Goal: Transaction & Acquisition: Purchase product/service

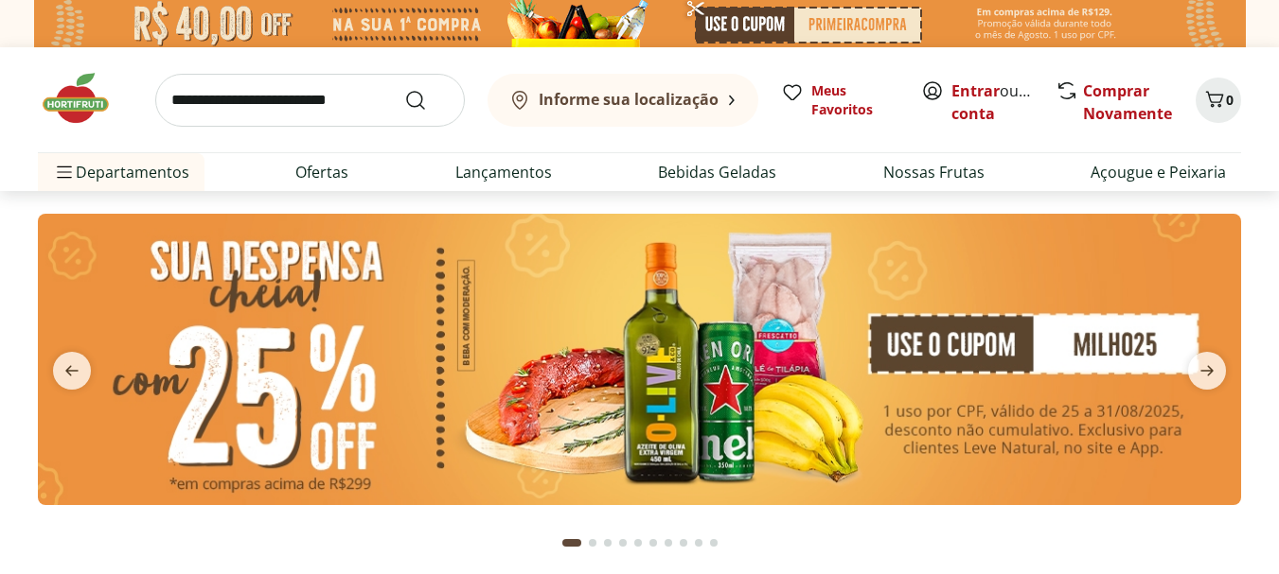
click at [259, 103] on input "search" at bounding box center [309, 100] width 309 height 53
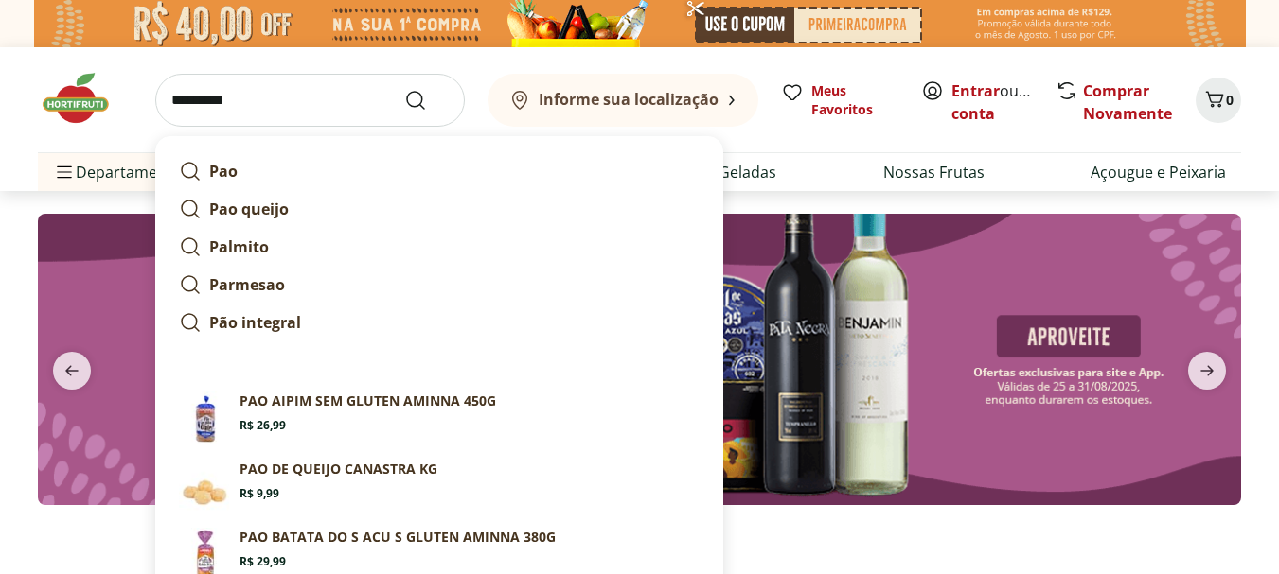
type input "*********"
click at [404, 89] on button "Submit Search" at bounding box center [426, 100] width 45 height 23
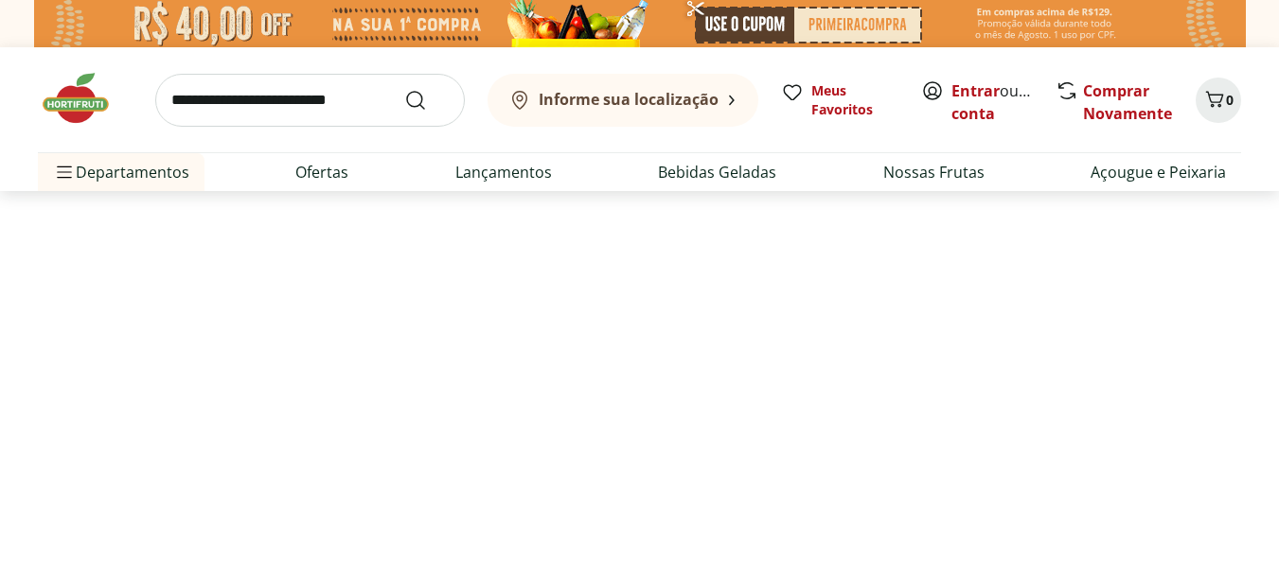
select select "**********"
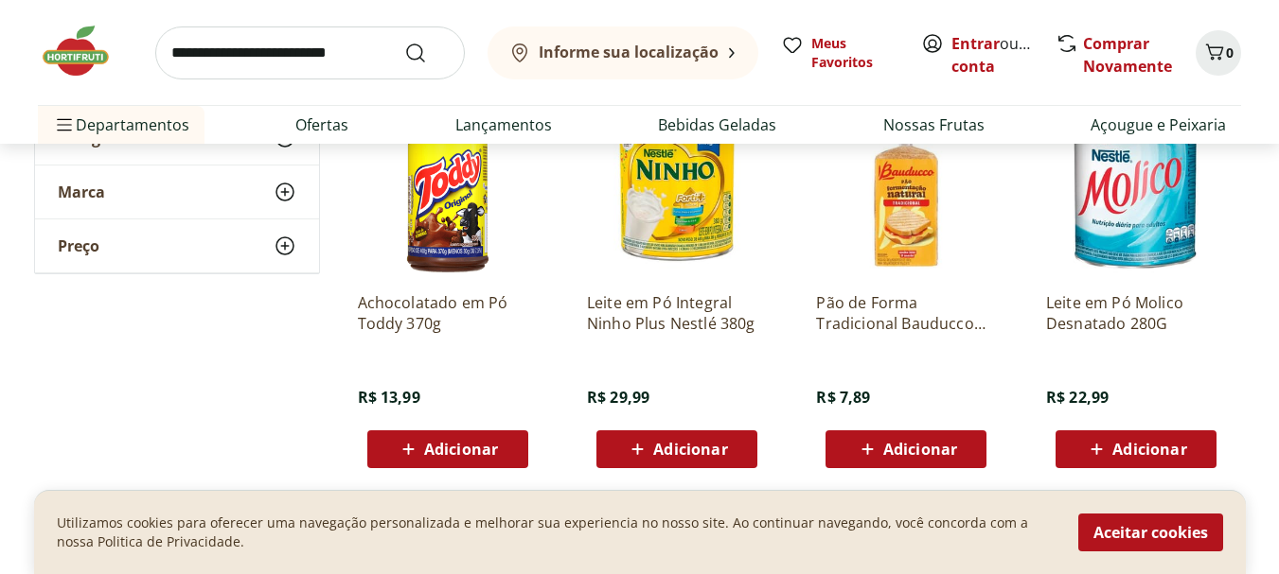
scroll to position [1325, 0]
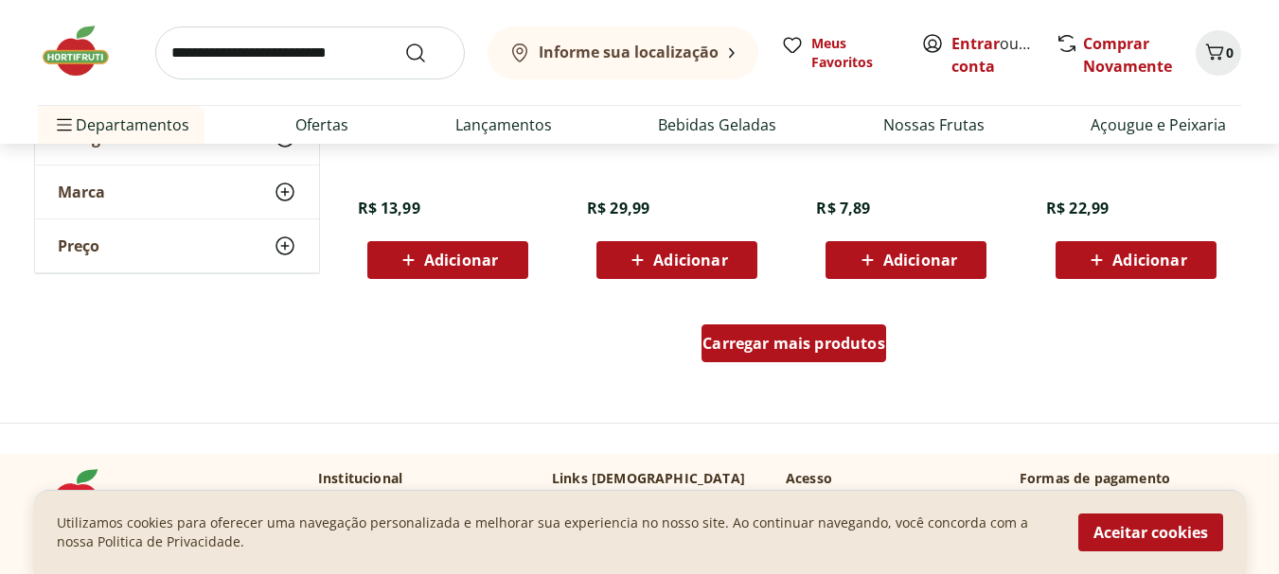
click at [837, 350] on span "Carregar mais produtos" at bounding box center [793, 343] width 183 height 15
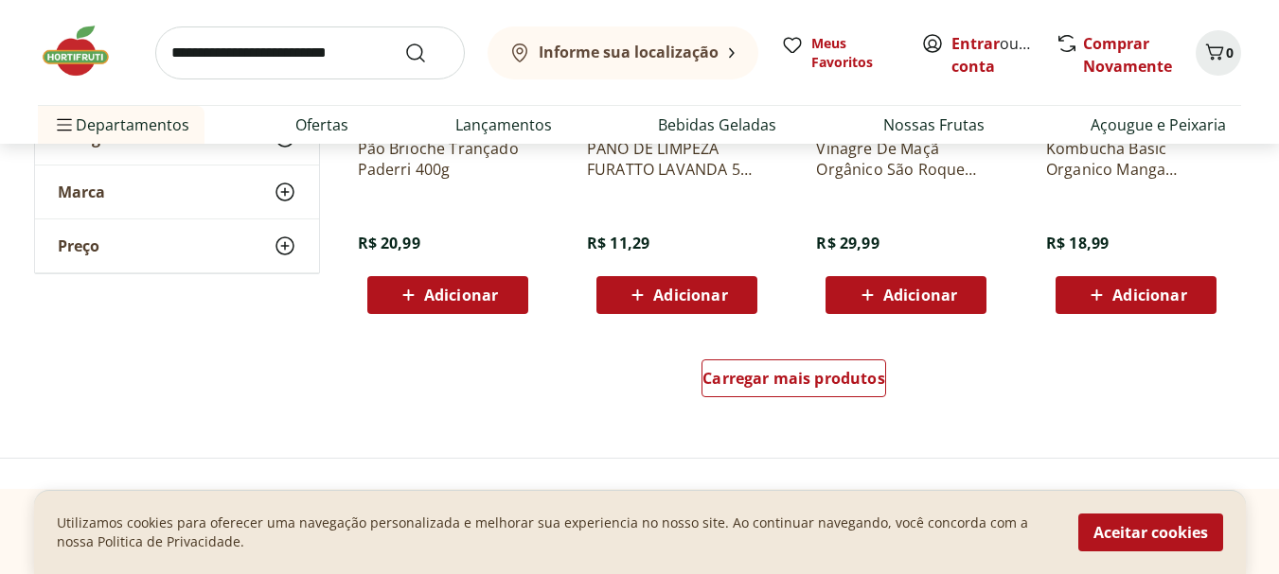
scroll to position [2650, 0]
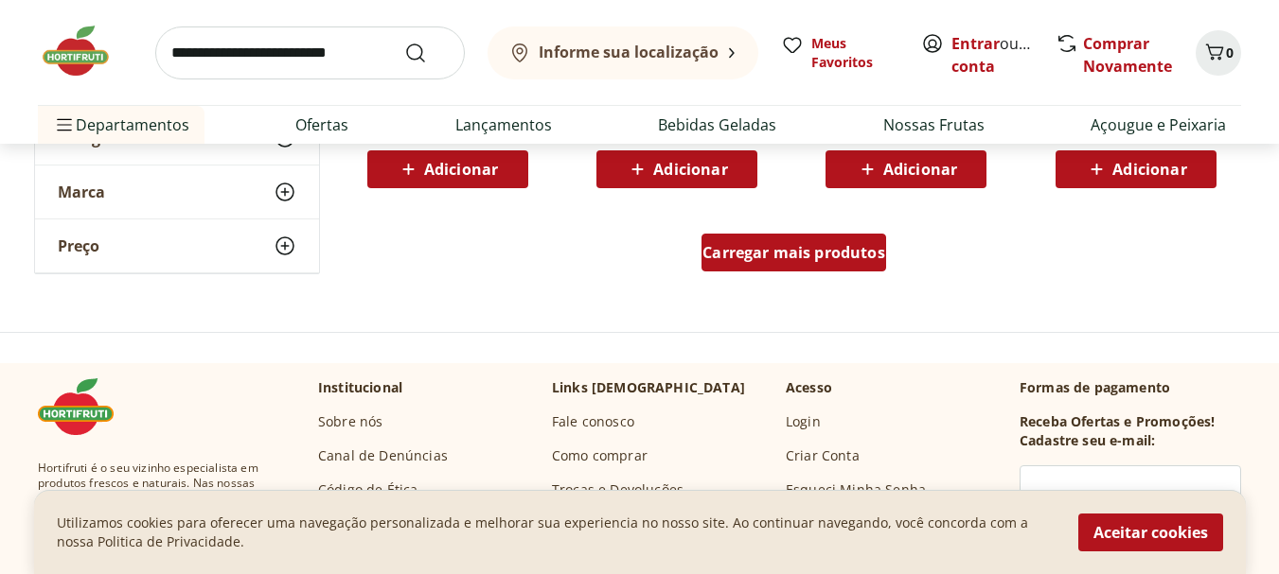
click at [854, 248] on span "Carregar mais produtos" at bounding box center [793, 252] width 183 height 15
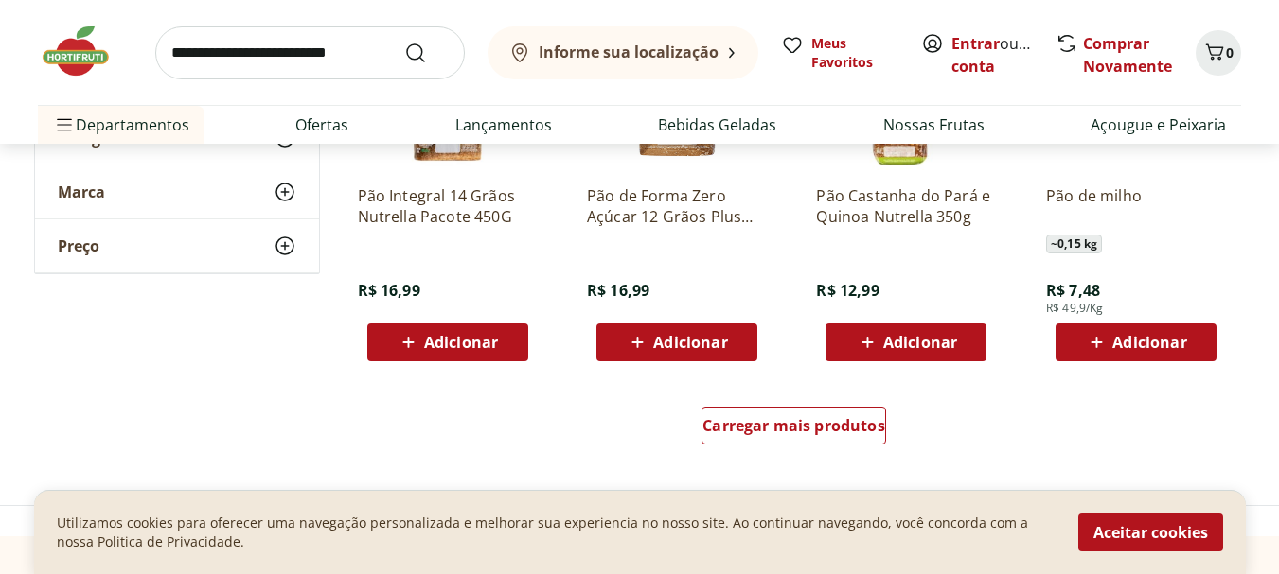
scroll to position [3691, 0]
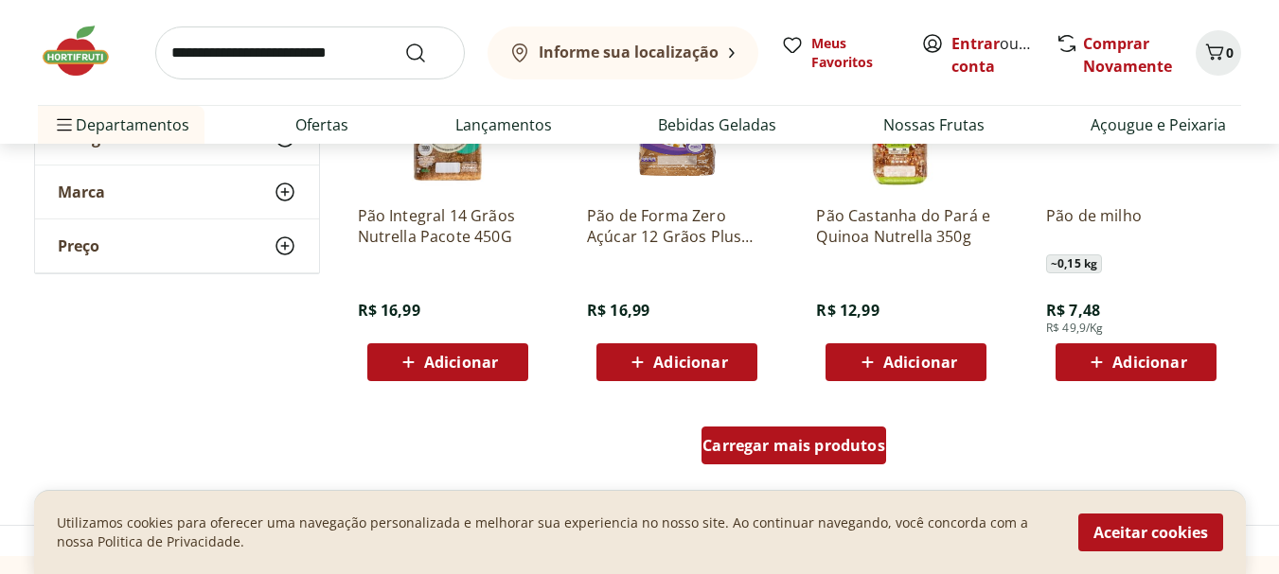
click at [809, 448] on span "Carregar mais produtos" at bounding box center [793, 445] width 183 height 15
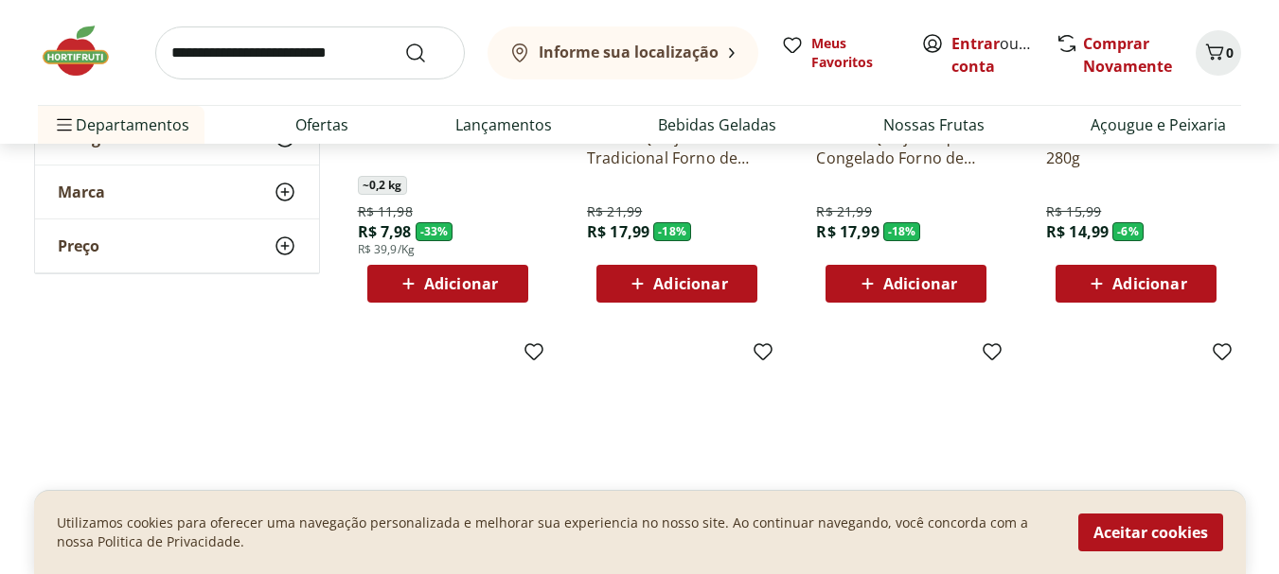
scroll to position [0, 0]
